Goal: Information Seeking & Learning: Learn about a topic

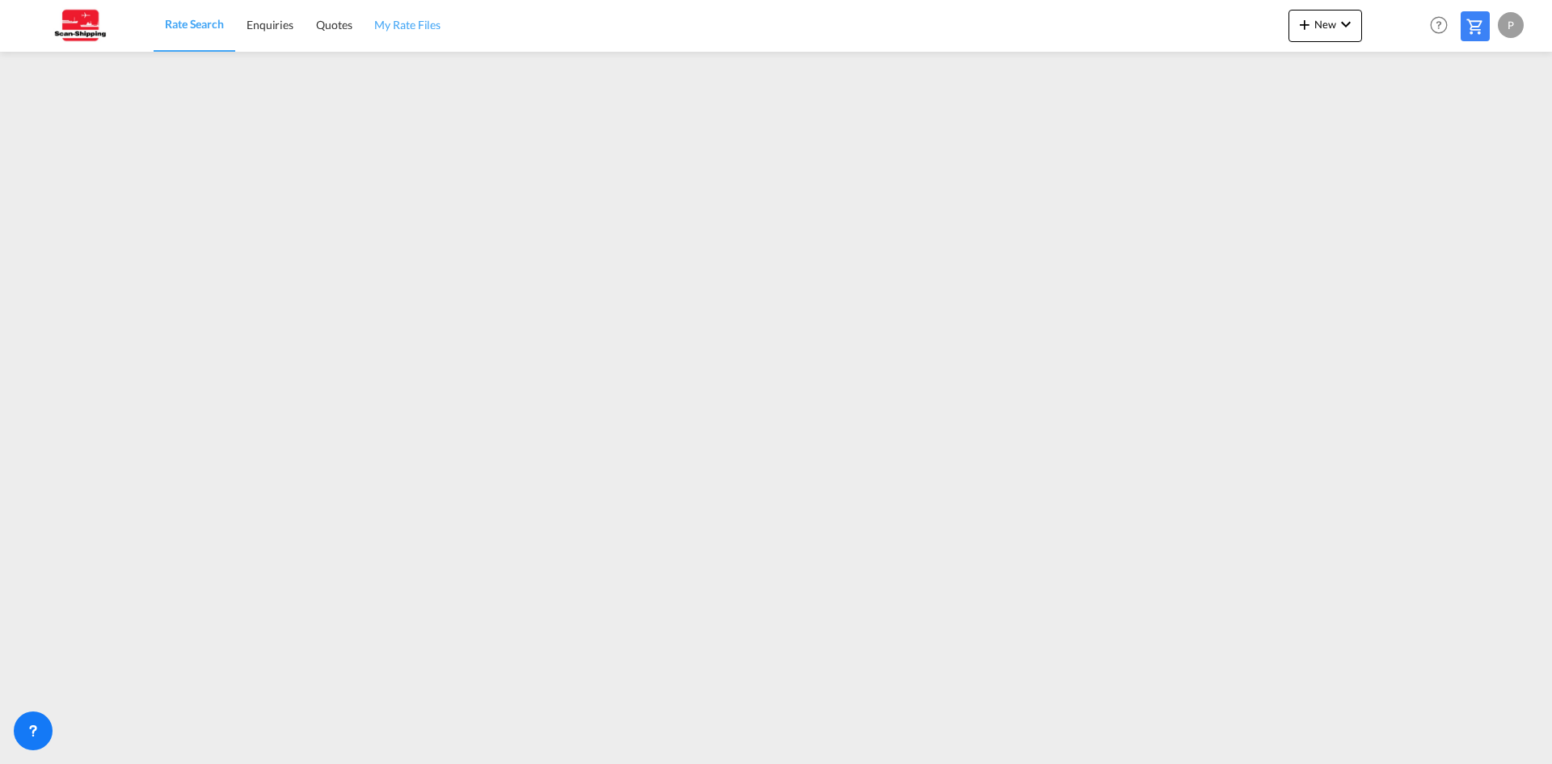
click at [400, 27] on span "My Rate Files" at bounding box center [407, 25] width 66 height 14
click at [200, 24] on span "Rate Search" at bounding box center [194, 25] width 58 height 14
